Goal: Information Seeking & Learning: Learn about a topic

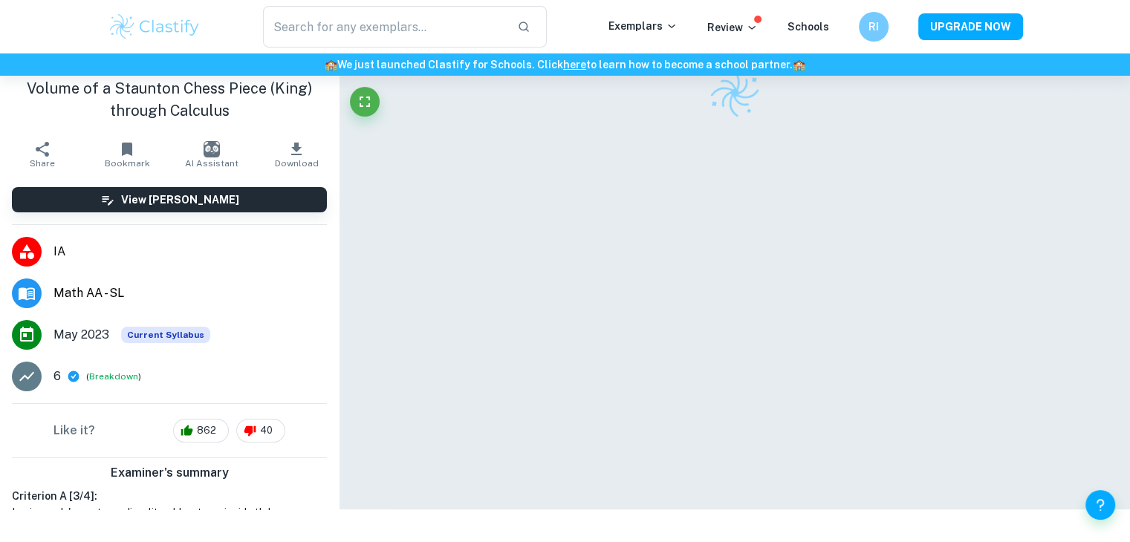
checkbox input "true"
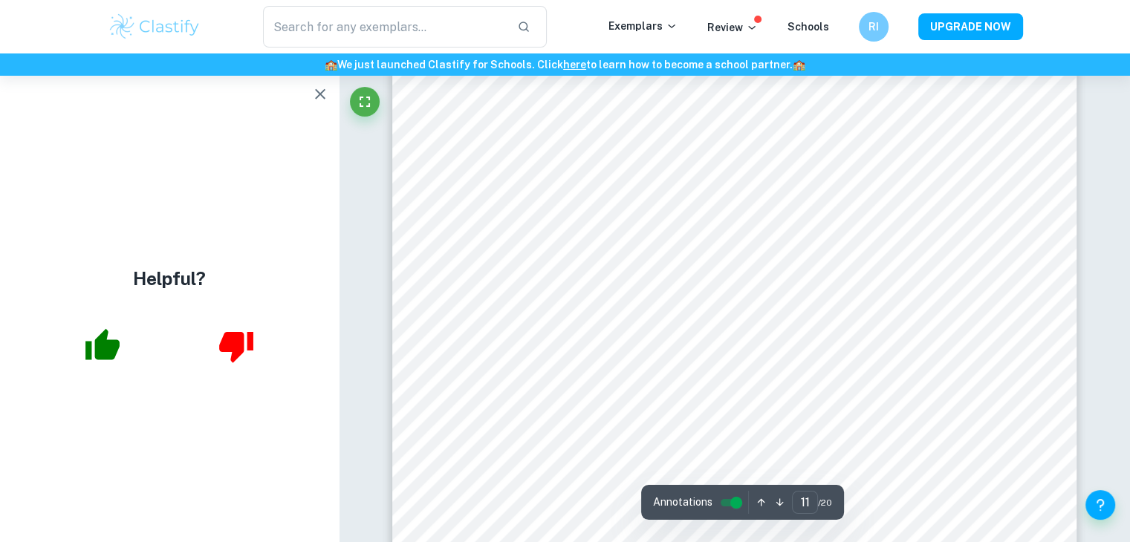
scroll to position [9658, 0]
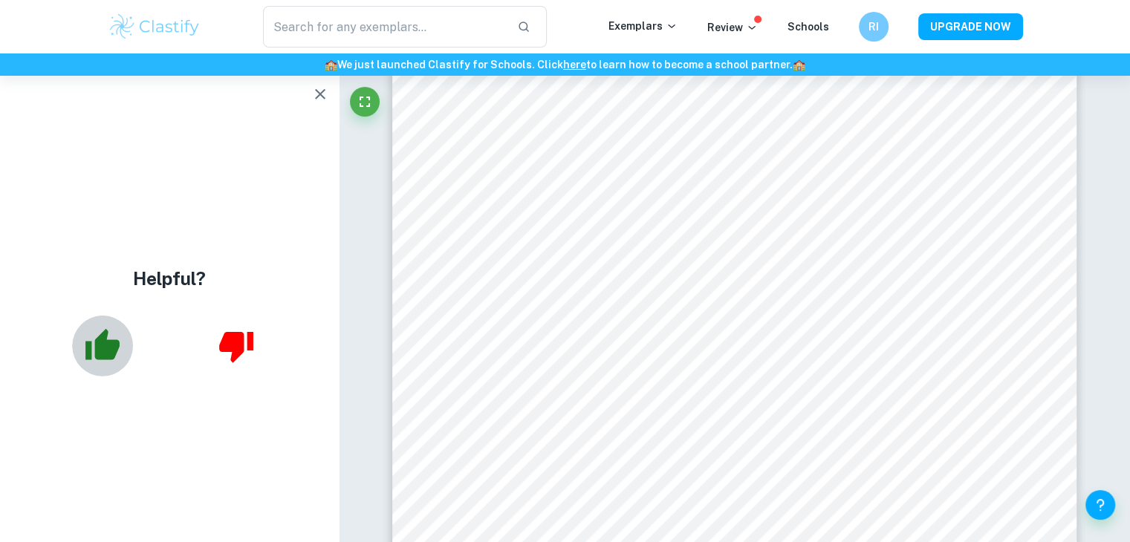
click at [90, 342] on icon "button" at bounding box center [103, 344] width 34 height 31
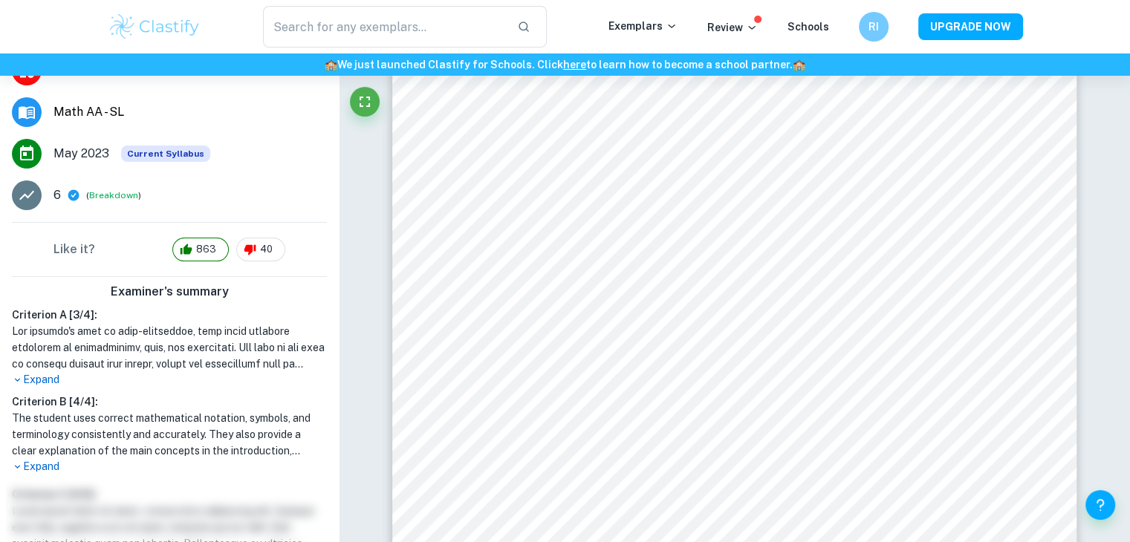
scroll to position [223, 0]
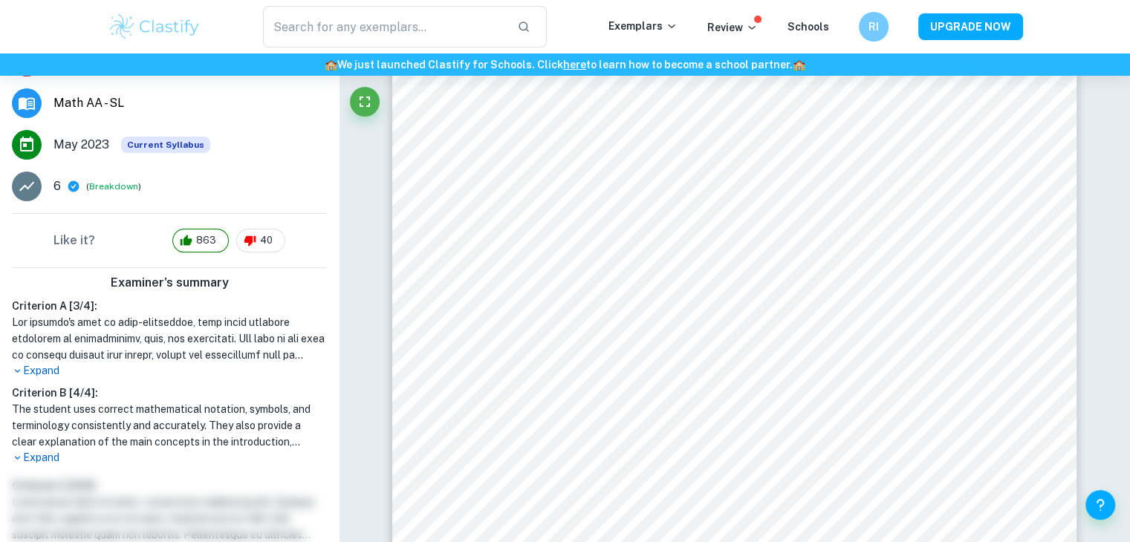
click at [32, 369] on p "Expand" at bounding box center [169, 371] width 315 height 16
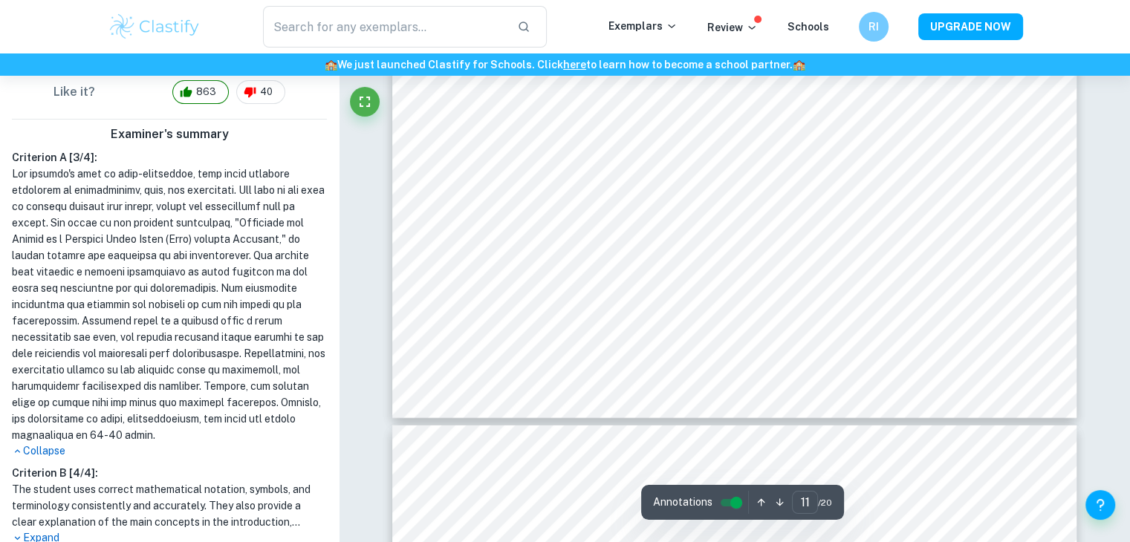
scroll to position [9881, 0]
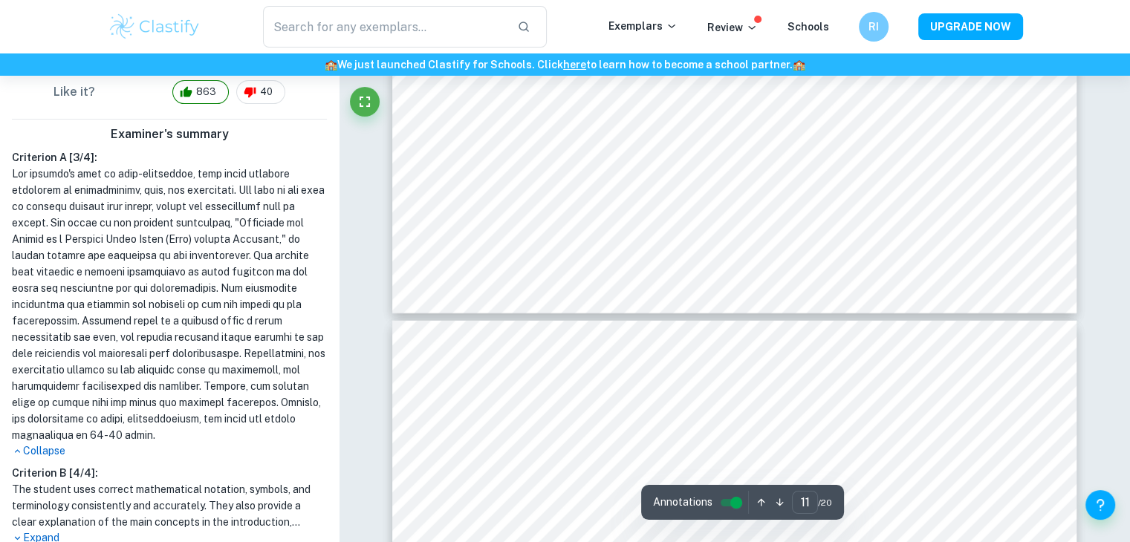
type input "12"
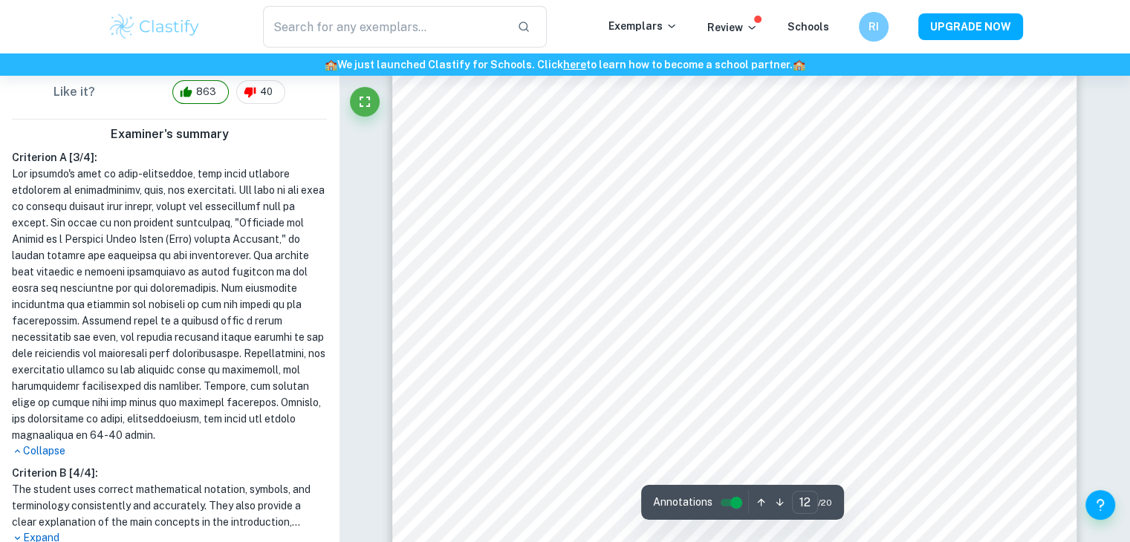
scroll to position [10550, 0]
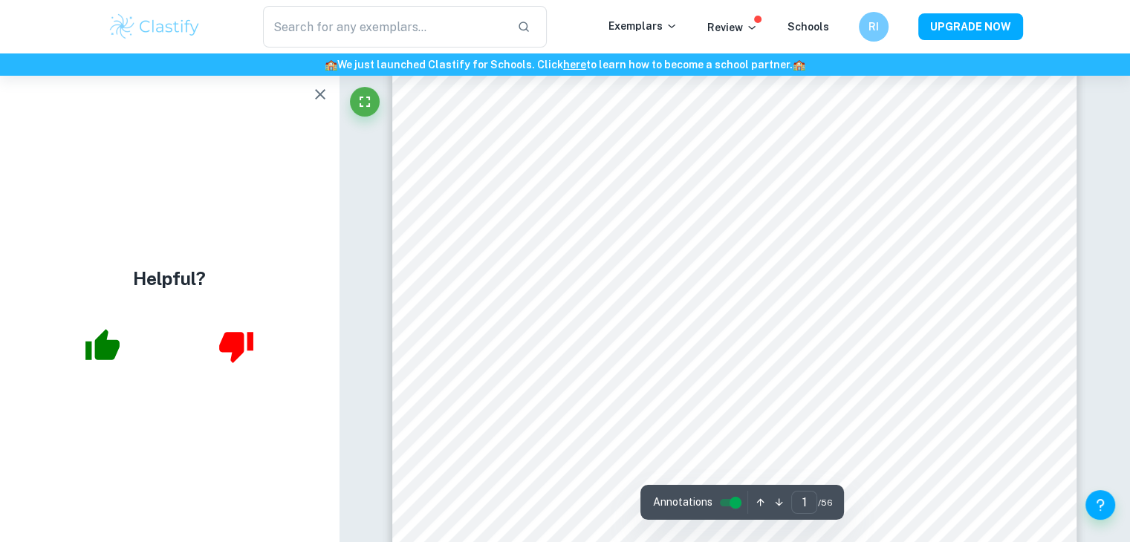
scroll to position [371, 0]
click at [321, 85] on icon "button" at bounding box center [320, 94] width 18 height 18
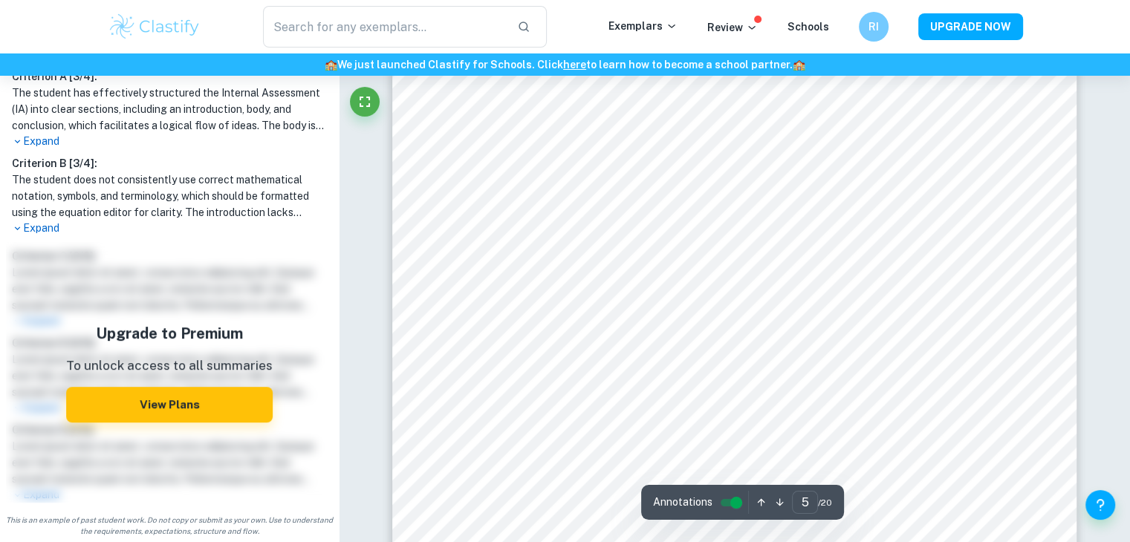
scroll to position [3937, 0]
